Goal: Use online tool/utility: Utilize a website feature to perform a specific function

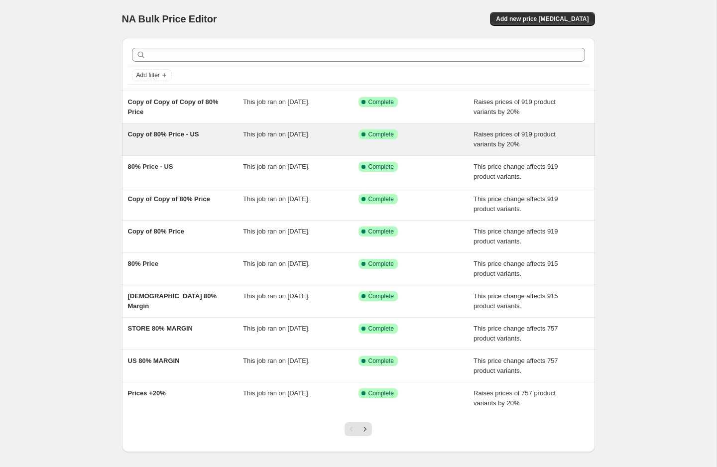
click at [202, 138] on div "Copy of 80% Price - US" at bounding box center [186, 139] width 116 height 20
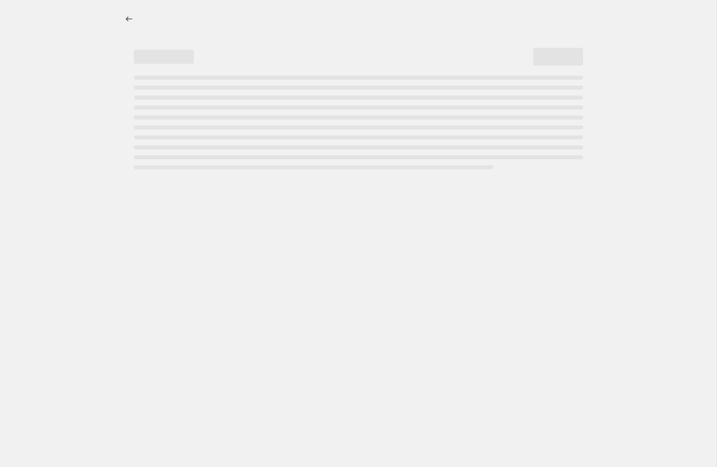
select select "percentage"
select select "pp"
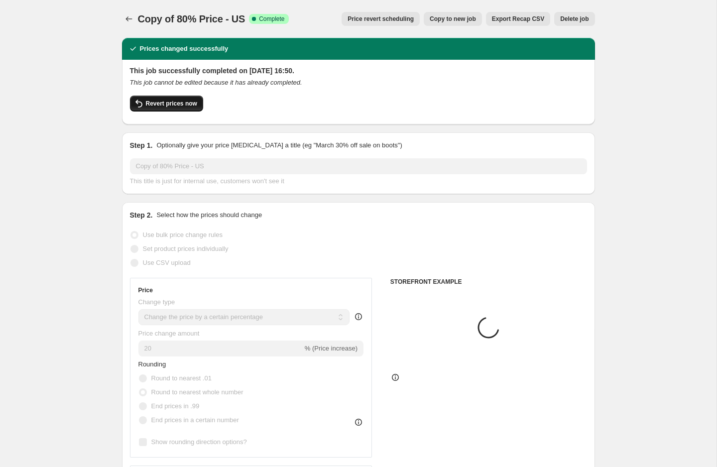
click at [177, 100] on span "Revert prices now" at bounding box center [171, 104] width 51 height 8
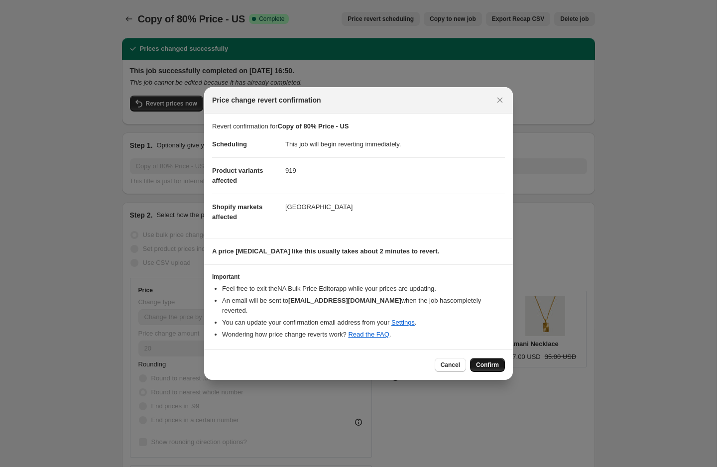
click at [486, 361] on span "Confirm" at bounding box center [487, 365] width 23 height 8
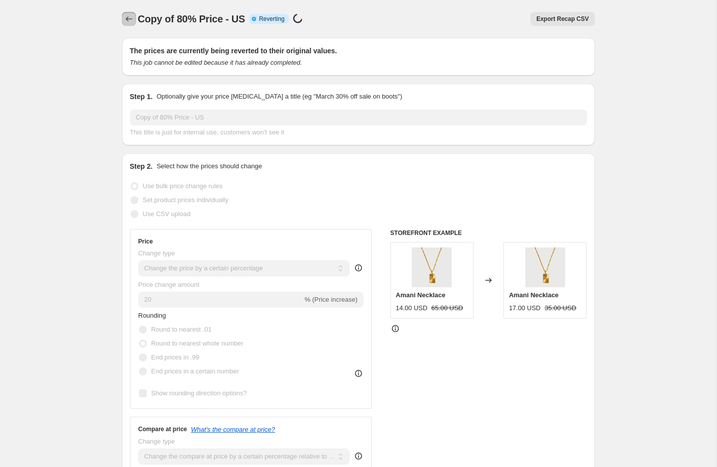
click at [127, 19] on icon "Price change jobs" at bounding box center [128, 18] width 6 height 5
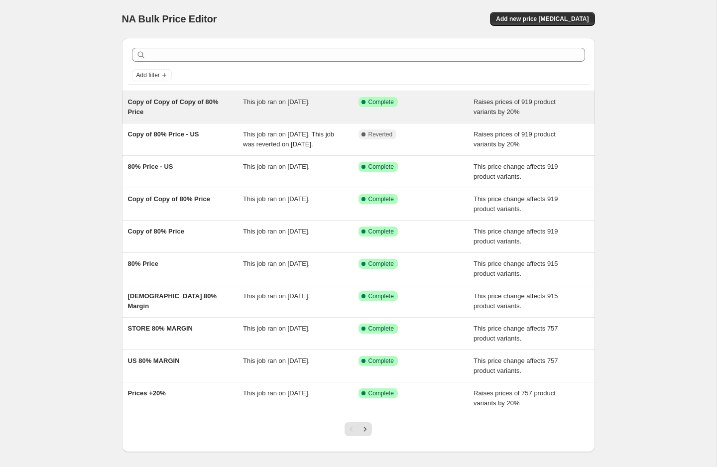
click at [154, 101] on span "Copy of Copy of Copy of 80% Price" at bounding box center [173, 106] width 91 height 17
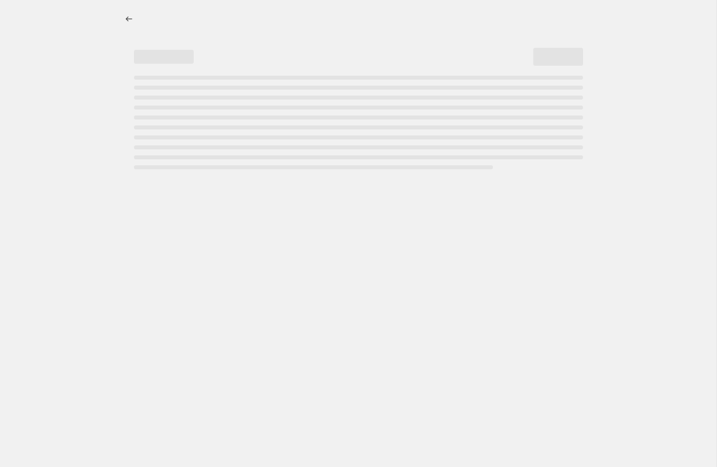
select select "percentage"
select select "pp"
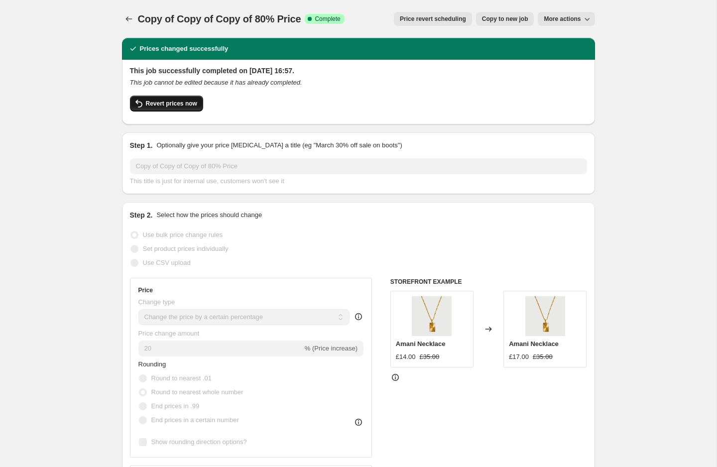
click at [154, 107] on span "Revert prices now" at bounding box center [171, 104] width 51 height 8
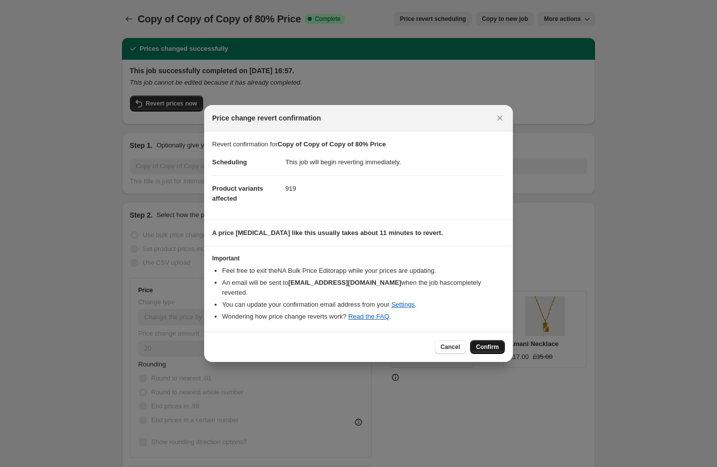
click at [485, 343] on span "Confirm" at bounding box center [487, 347] width 23 height 8
